Goal: Check status: Check status

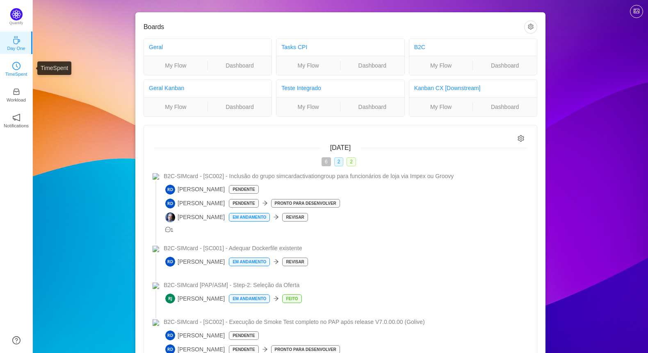
click at [20, 70] on link "TimeSpent" at bounding box center [16, 68] width 8 height 8
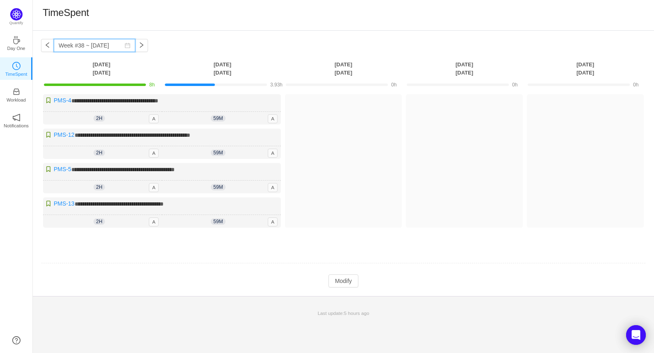
click at [102, 46] on input "Week #38 ~ [DATE]" at bounding box center [95, 45] width 82 height 13
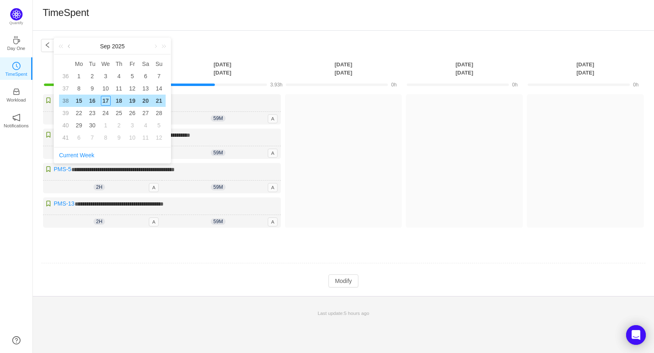
click at [69, 46] on link at bounding box center [69, 46] width 7 height 16
click at [119, 112] on div "21" at bounding box center [119, 113] width 10 height 10
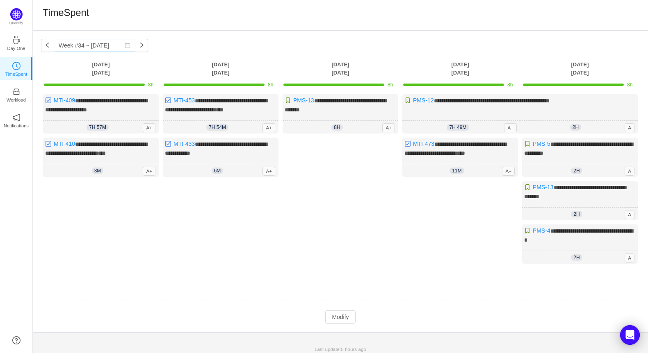
click at [125, 47] on icon "icon: calendar" at bounding box center [128, 46] width 6 height 6
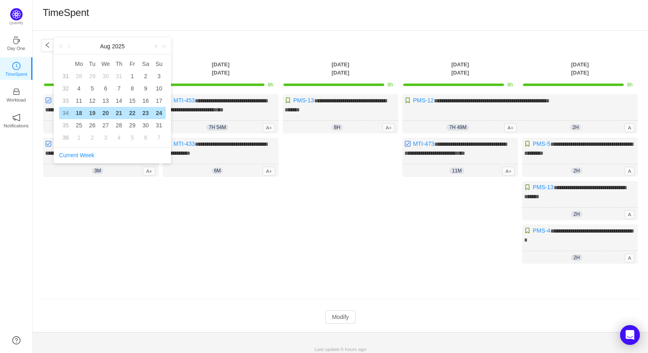
click at [154, 46] on link at bounding box center [154, 46] width 7 height 16
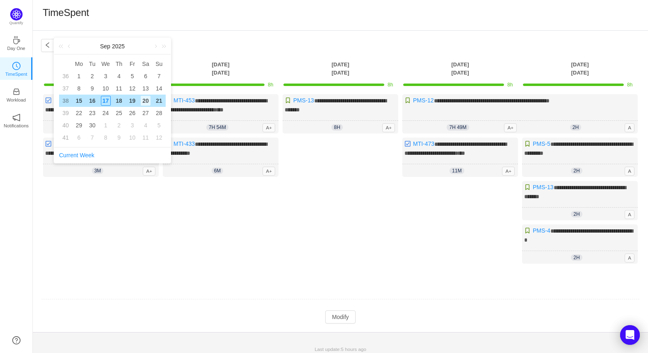
click at [144, 100] on div "20" at bounding box center [146, 101] width 10 height 10
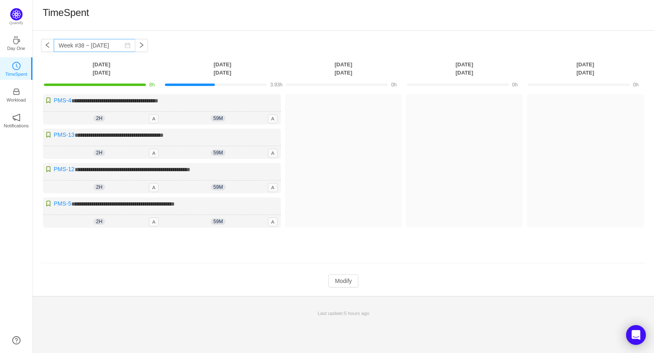
click at [125, 46] on icon "icon: calendar" at bounding box center [128, 46] width 6 height 6
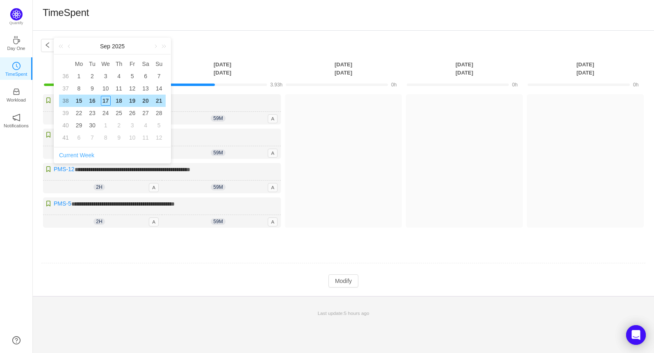
click at [85, 155] on link "Current Week" at bounding box center [76, 155] width 35 height 7
click at [84, 153] on link "Current Week" at bounding box center [76, 155] width 35 height 7
click at [173, 38] on div "**********" at bounding box center [343, 164] width 621 height 266
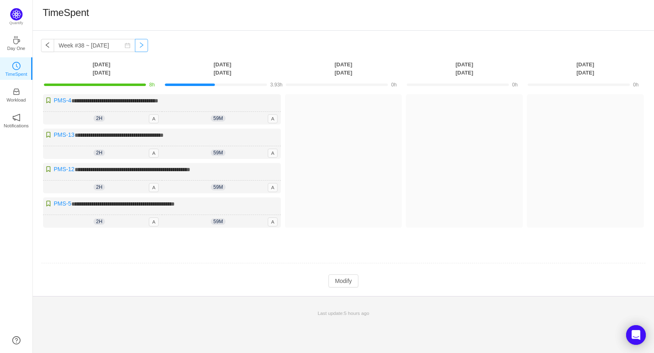
click at [137, 45] on button "button" at bounding box center [141, 45] width 13 height 13
click at [137, 48] on button "button" at bounding box center [141, 45] width 13 height 13
click at [49, 50] on button "button" at bounding box center [47, 45] width 13 height 13
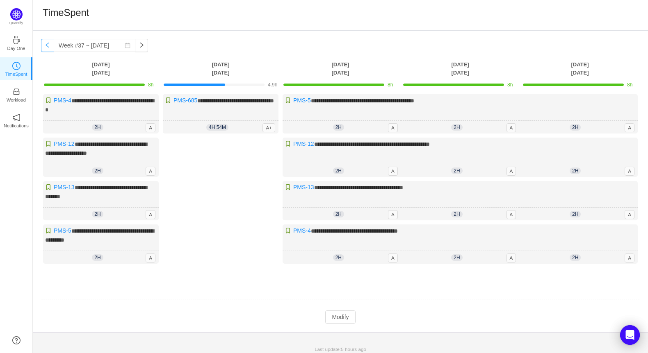
click at [49, 52] on button "button" at bounding box center [47, 45] width 13 height 13
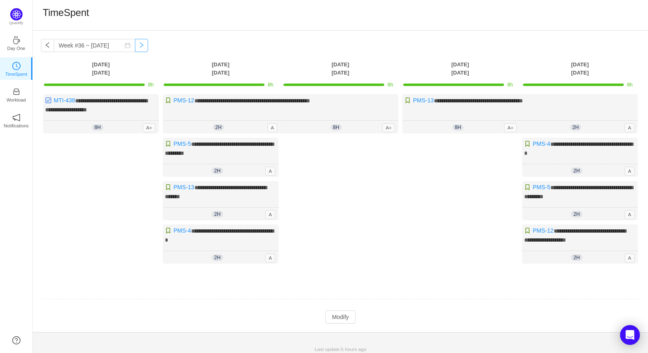
click at [140, 43] on button "button" at bounding box center [141, 45] width 13 height 13
click at [139, 44] on button "button" at bounding box center [141, 45] width 13 height 13
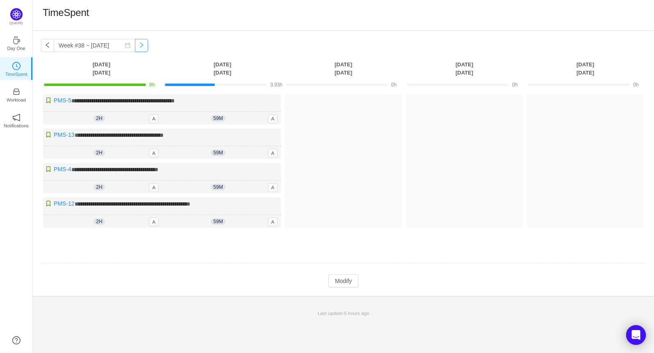
click at [139, 44] on button "button" at bounding box center [141, 45] width 13 height 13
type input "Week #38 ~ [DATE]"
click at [137, 49] on button "button" at bounding box center [141, 45] width 13 height 13
click at [138, 47] on button "button" at bounding box center [141, 45] width 13 height 13
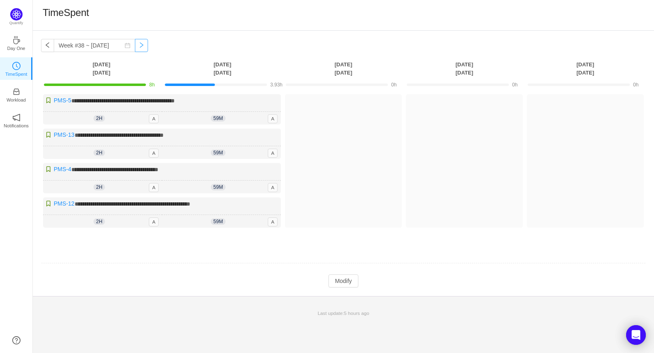
click at [139, 47] on button "button" at bounding box center [141, 45] width 13 height 13
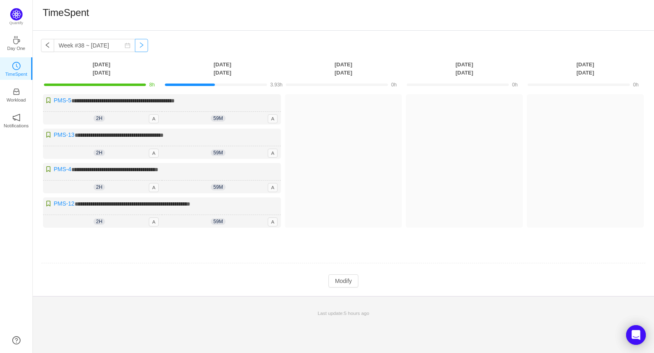
click at [135, 48] on button "button" at bounding box center [141, 45] width 13 height 13
drag, startPoint x: 196, startPoint y: 84, endPoint x: 262, endPoint y: 84, distance: 66.8
click at [262, 84] on div at bounding box center [216, 85] width 102 height 2
